Goal: Task Accomplishment & Management: Complete application form

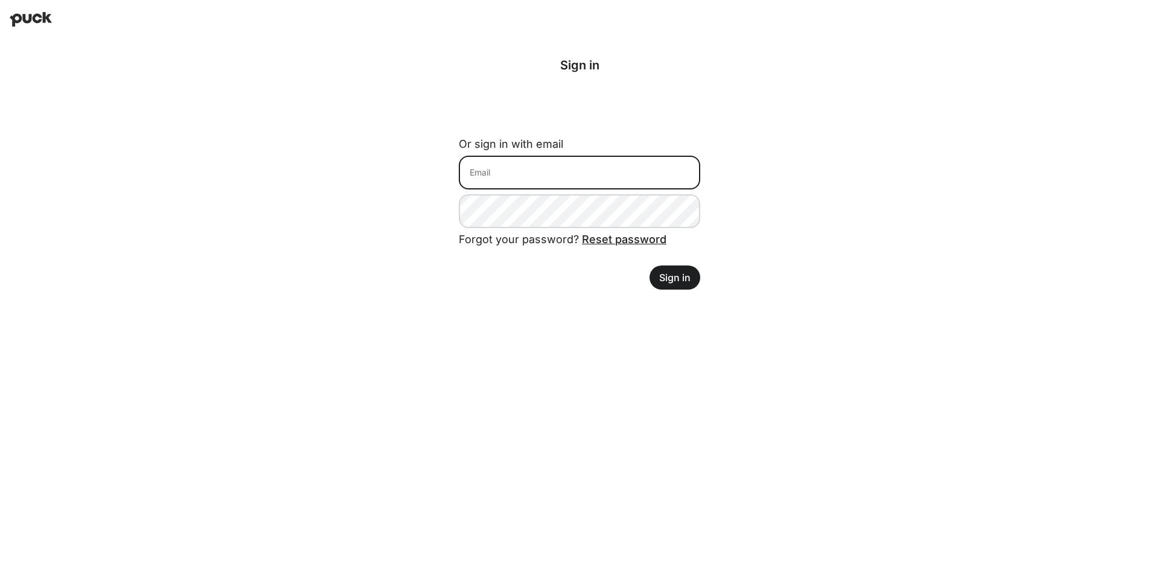
click at [491, 181] on input at bounding box center [579, 173] width 241 height 34
type input "brandkan0622.us@outlook.com"
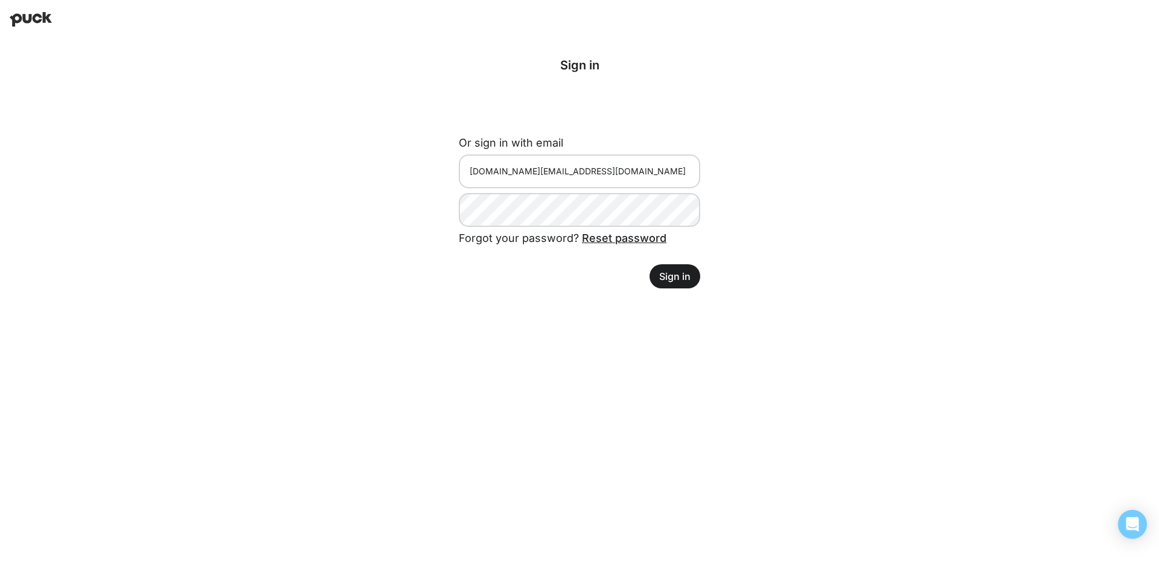
click at [559, 307] on div "Sign in Or sign in with email brandkan0622.us@outlook.com Forgot your password?…" at bounding box center [579, 173] width 280 height 269
click at [678, 273] on button "Sign in" at bounding box center [674, 276] width 51 height 24
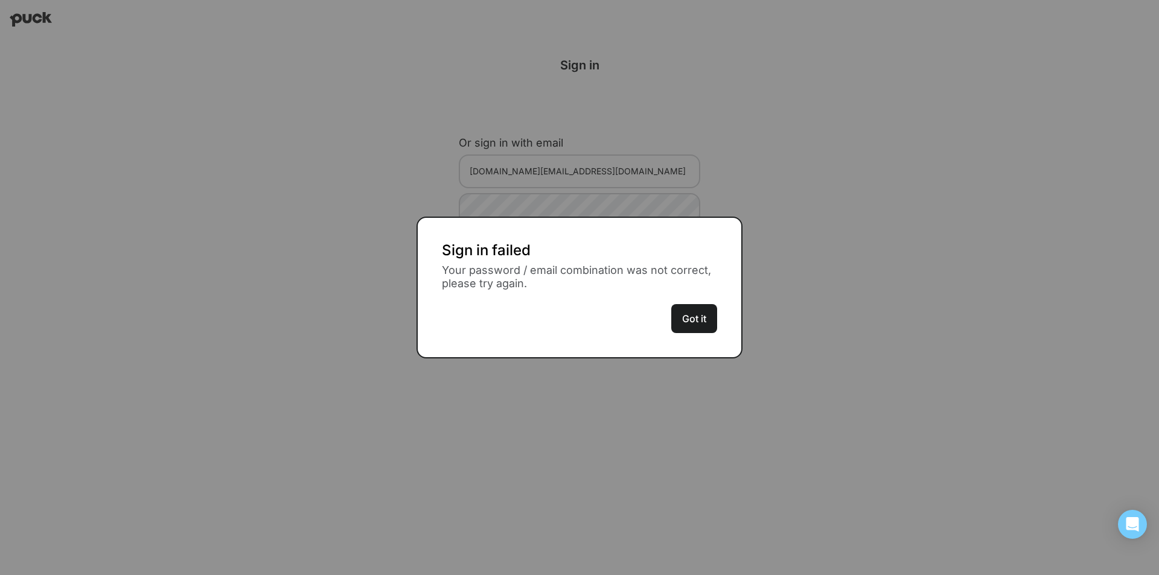
click at [692, 318] on button "Got it" at bounding box center [694, 318] width 46 height 29
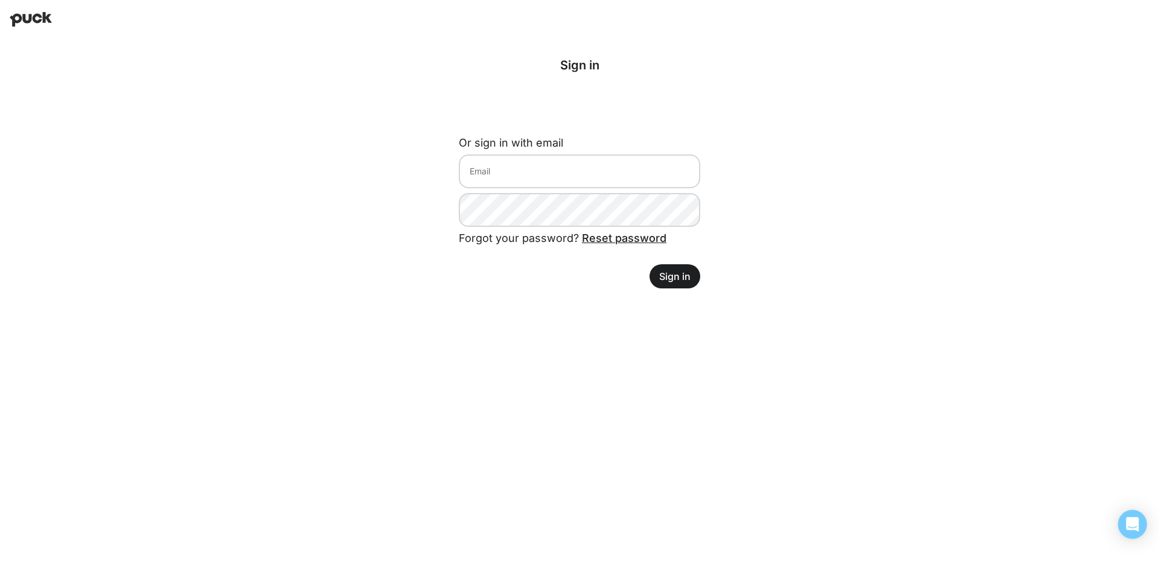
click at [848, 135] on div "Logging in with Google Sign in Or sign in with email Forgot your password? Rese…" at bounding box center [579, 173] width 1159 height 269
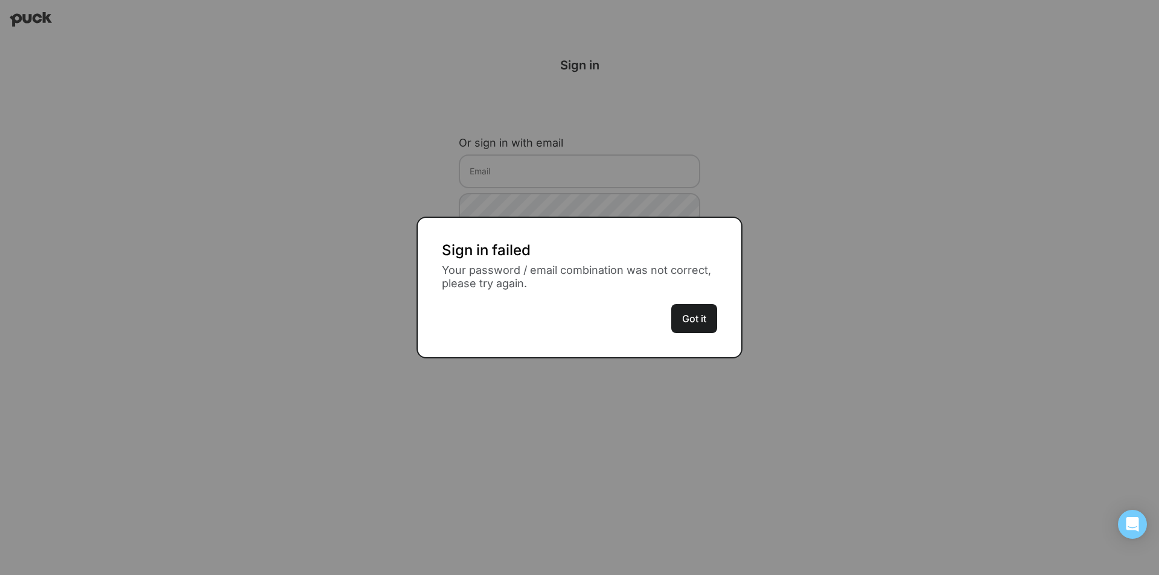
click at [705, 322] on button "Got it" at bounding box center [694, 318] width 46 height 29
